Goal: Task Accomplishment & Management: Manage account settings

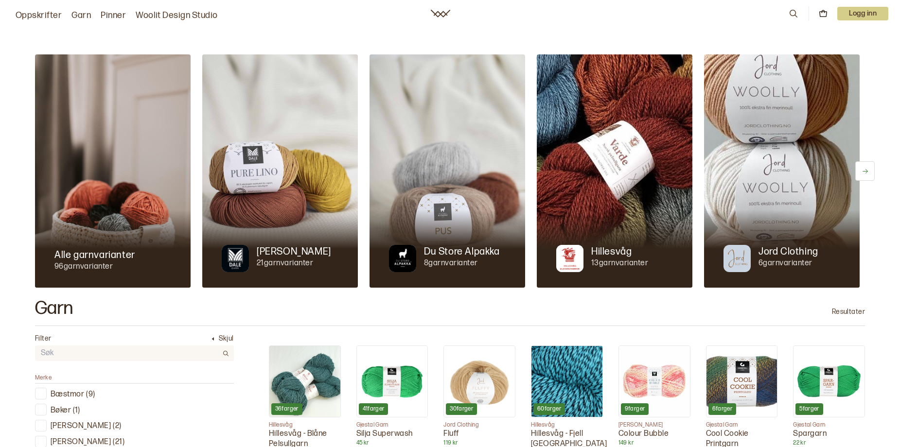
click at [865, 19] on p "Logg inn" at bounding box center [862, 14] width 51 height 14
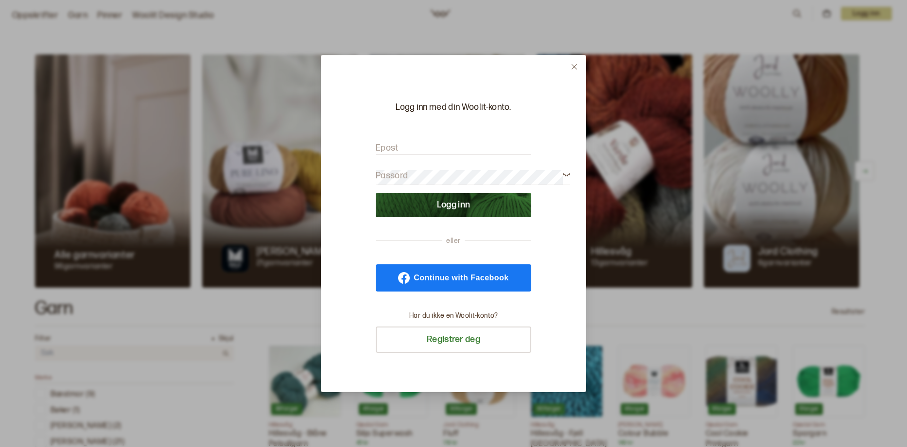
type input "[EMAIL_ADDRESS][DOMAIN_NAME]"
click at [445, 205] on button "Logg inn" at bounding box center [454, 205] width 156 height 24
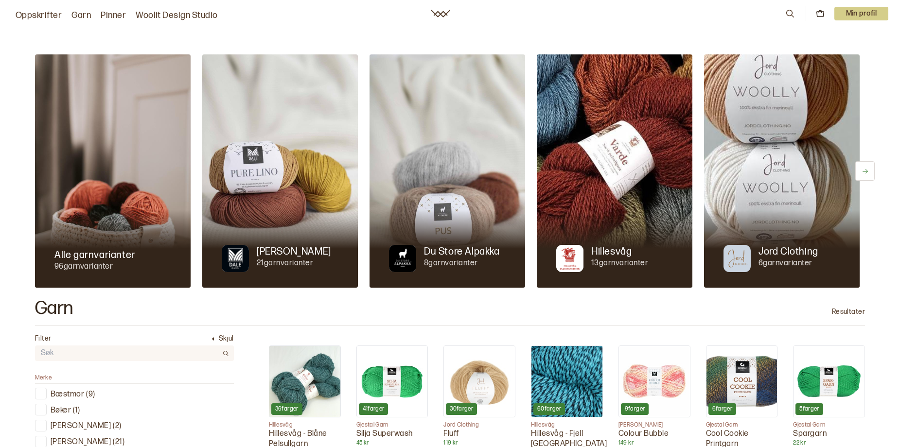
click at [857, 18] on p "Min profil" at bounding box center [861, 14] width 54 height 14
click at [819, 44] on span "Profil" at bounding box center [828, 39] width 18 height 9
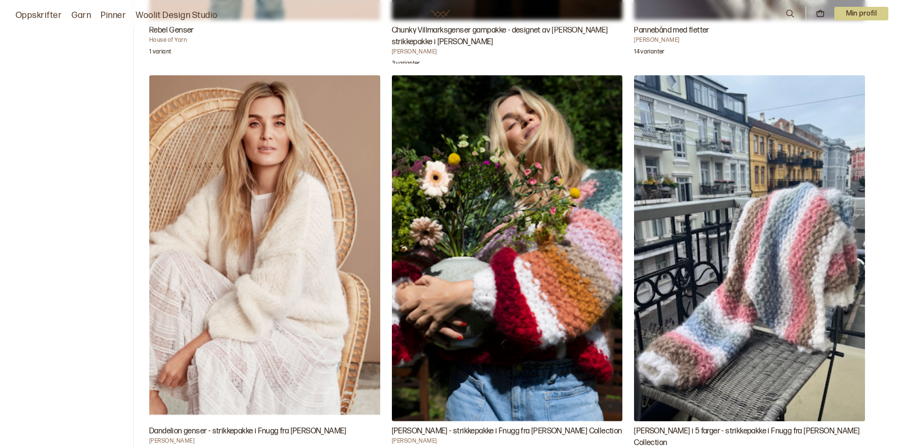
scroll to position [195, 0]
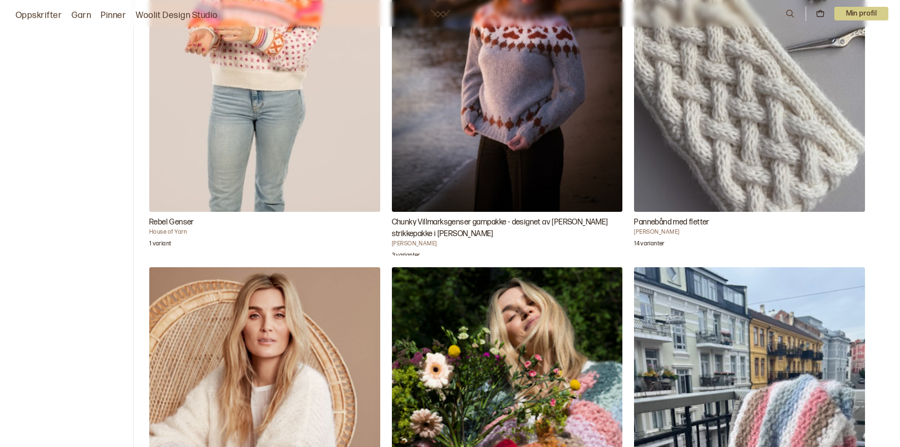
click at [785, 16] on icon at bounding box center [790, 13] width 11 height 11
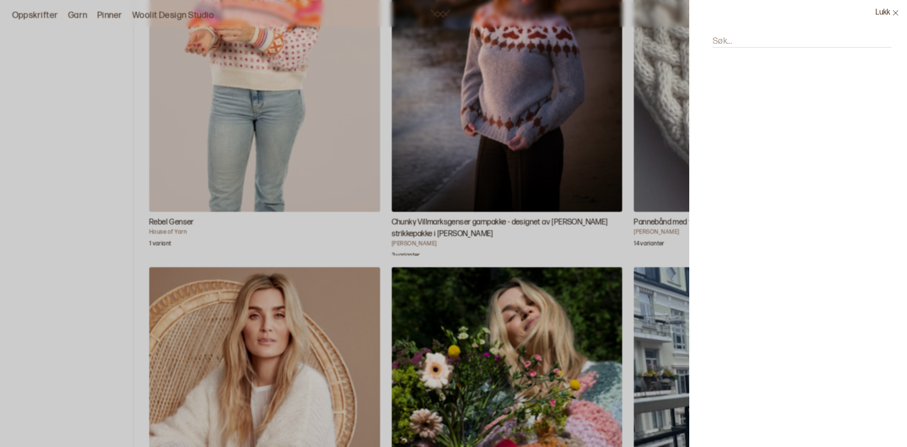
click at [893, 17] on icon at bounding box center [895, 12] width 7 height 7
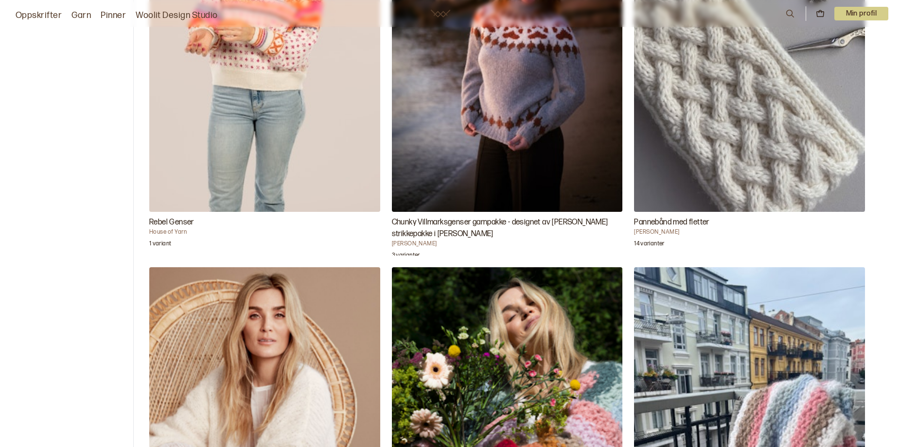
click at [816, 17] on icon at bounding box center [820, 13] width 9 height 9
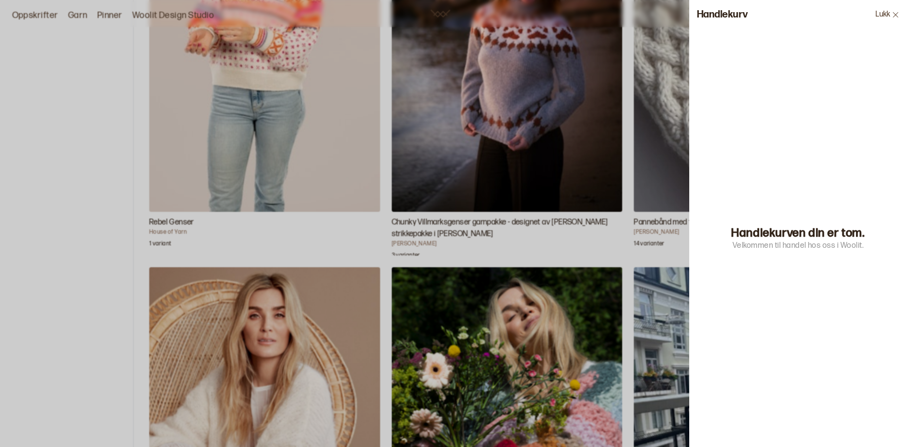
click at [893, 18] on icon at bounding box center [895, 14] width 7 height 7
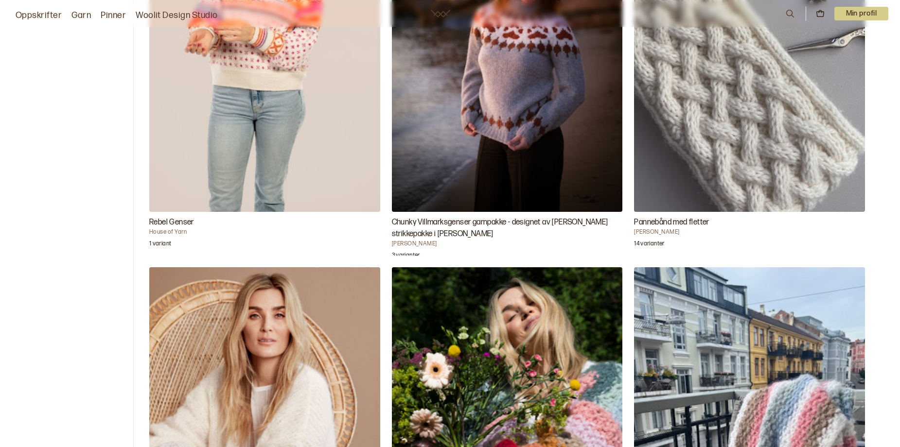
click at [850, 17] on p "Min profil" at bounding box center [861, 14] width 54 height 14
click at [819, 44] on span "Profil" at bounding box center [828, 39] width 18 height 9
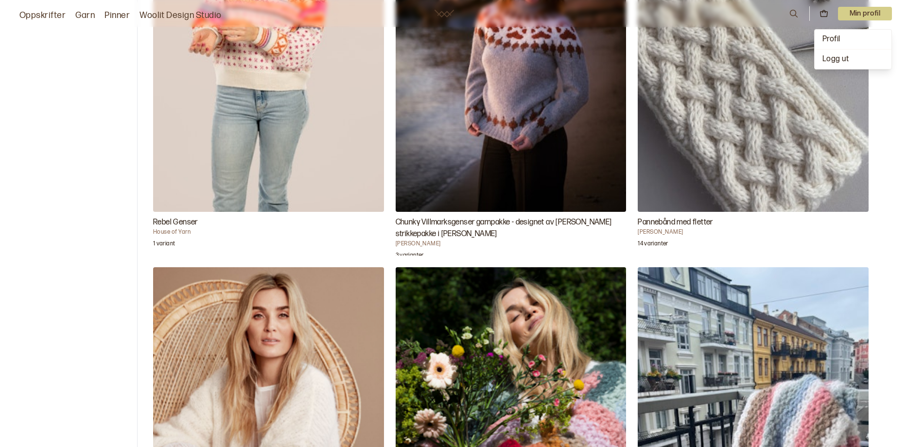
scroll to position [0, 0]
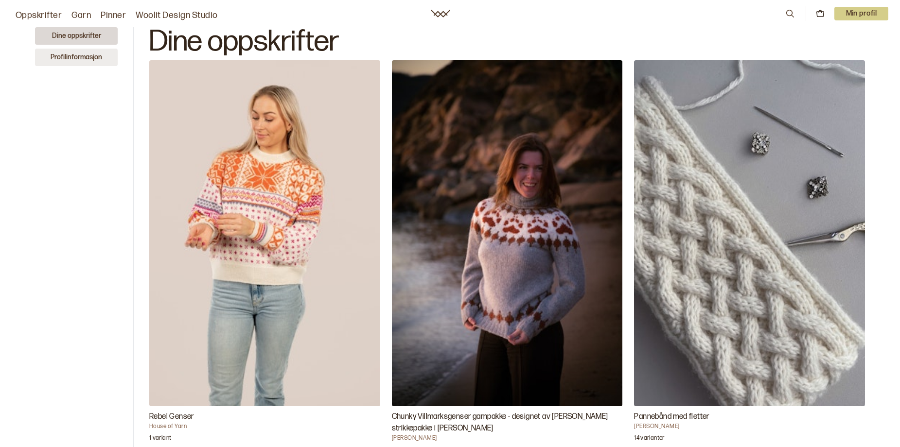
click at [95, 66] on button "Profilinformasjon" at bounding box center [76, 58] width 83 height 18
